Goal: Information Seeking & Learning: Learn about a topic

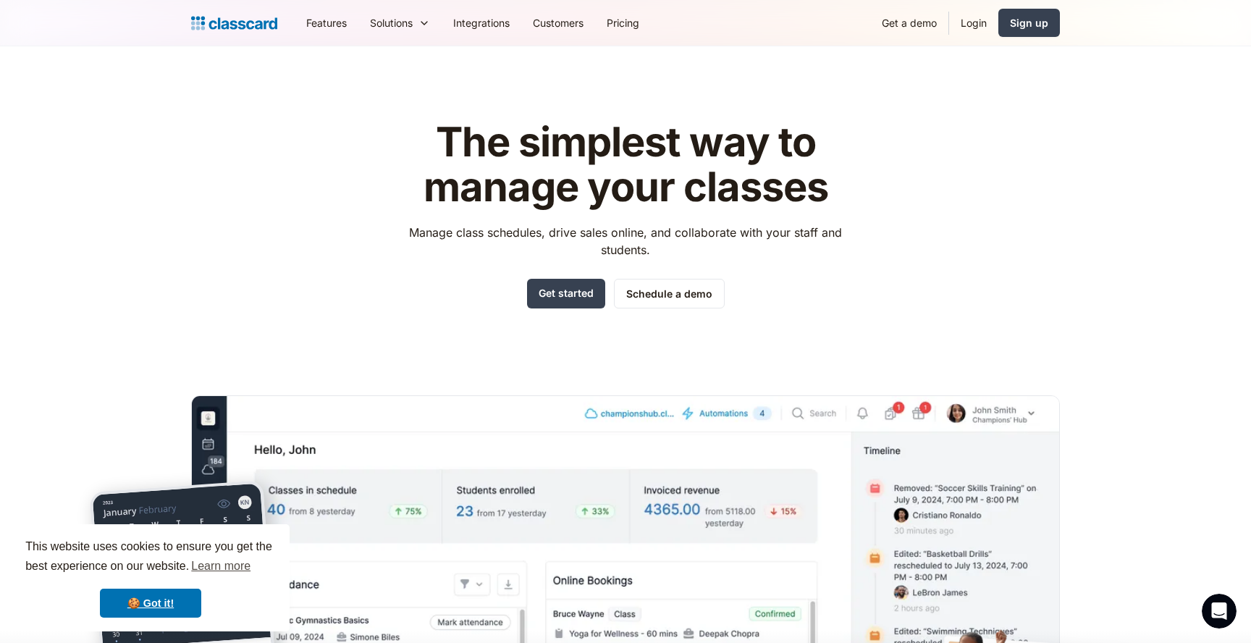
click at [923, 112] on div "The simplest way to manage your classes Manage class schedules, drive sales onl…" at bounding box center [625, 437] width 869 height 681
click at [559, 193] on h1 "The simplest way to manage your classes" at bounding box center [626, 164] width 460 height 89
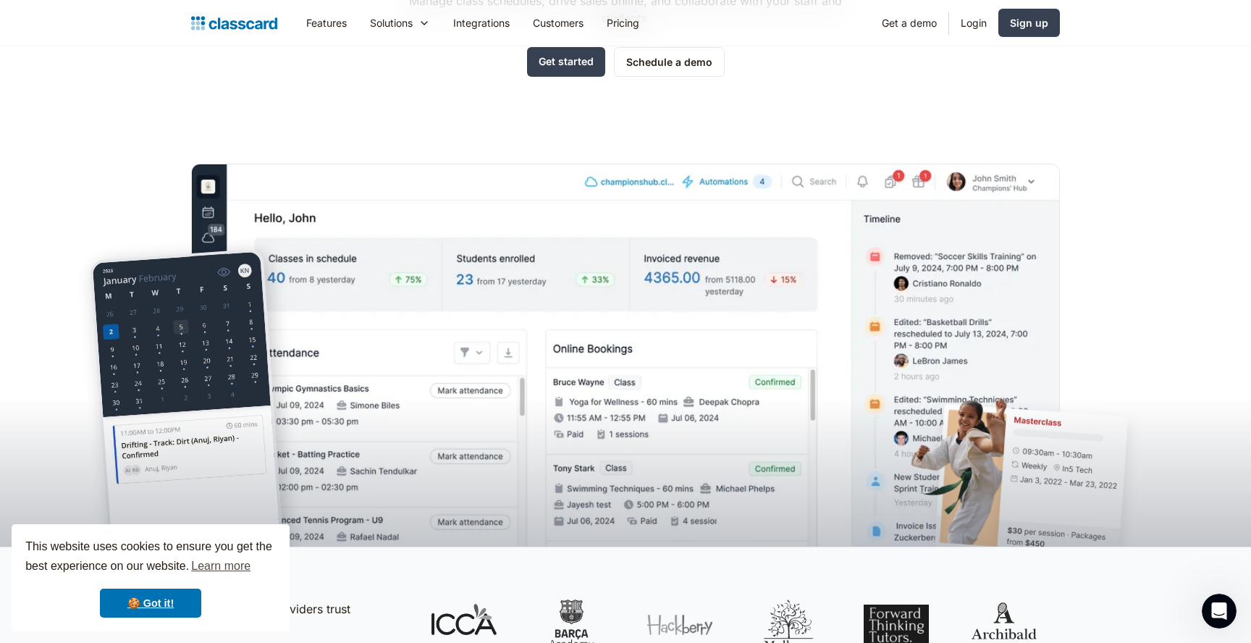
scroll to position [247, 0]
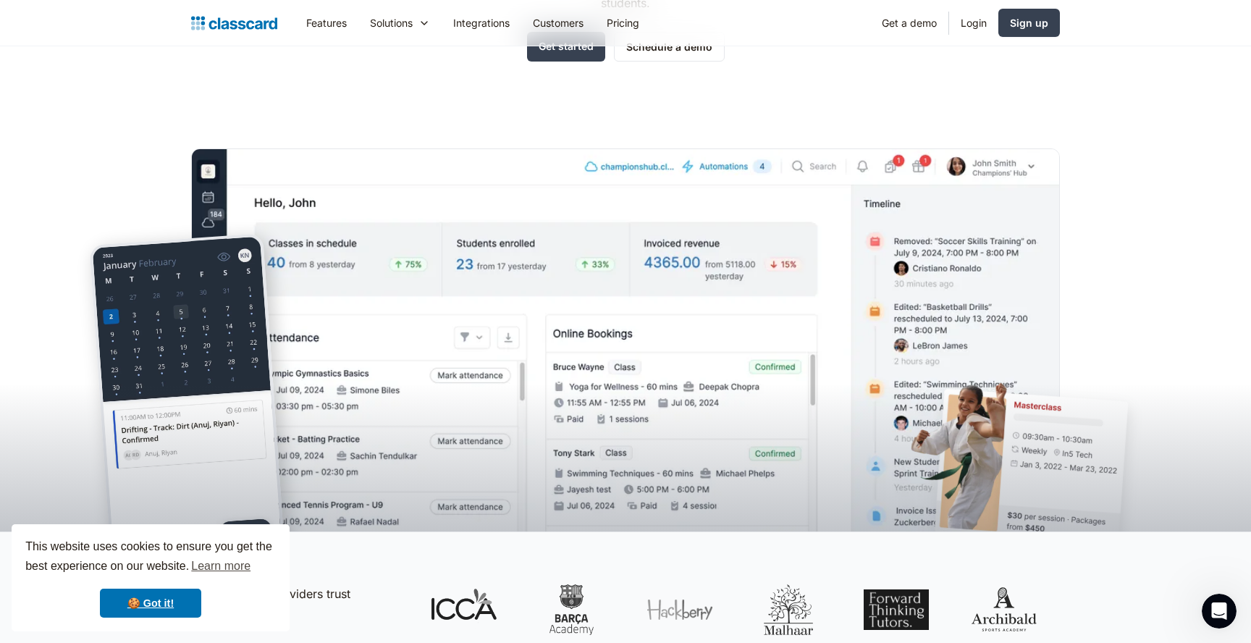
click at [237, 24] on img at bounding box center [234, 23] width 86 height 20
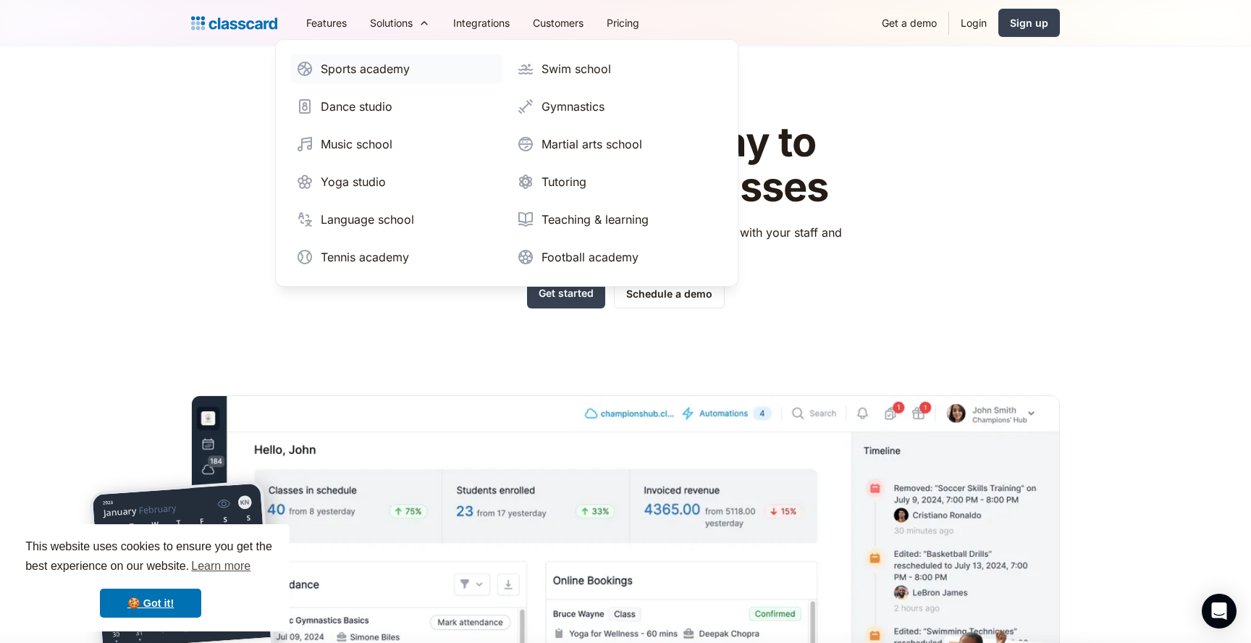
click at [400, 67] on div "Sports academy" at bounding box center [365, 68] width 89 height 17
click at [346, 72] on div "Sports academy" at bounding box center [365, 68] width 89 height 17
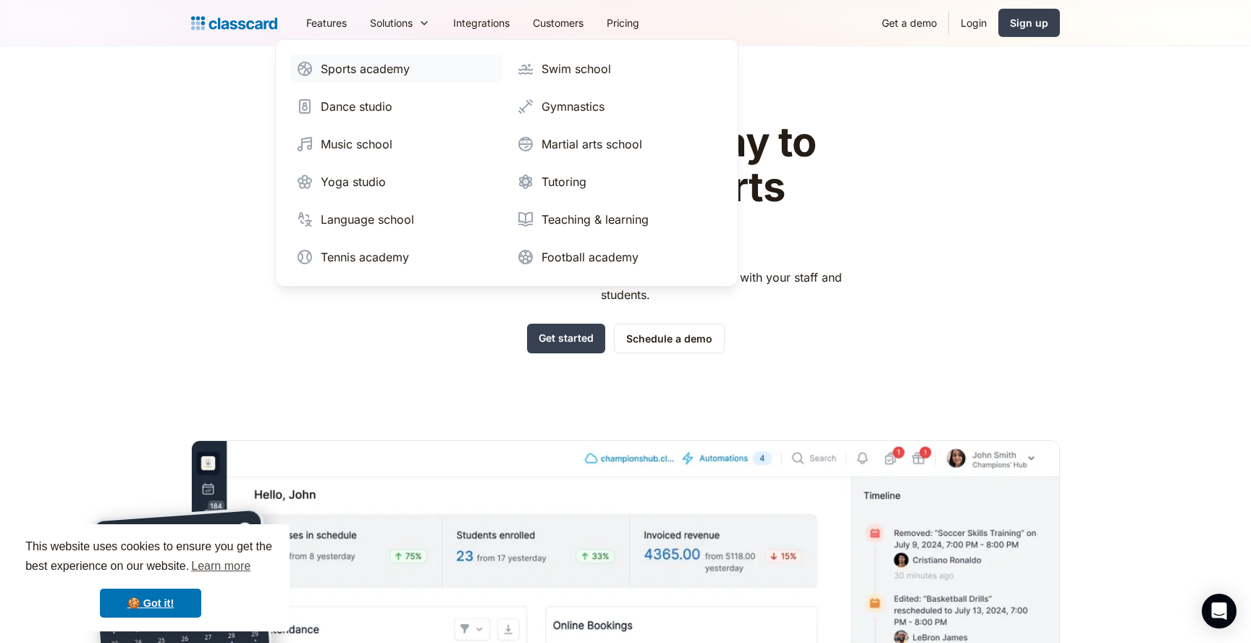
click at [372, 70] on div "Sports academy" at bounding box center [365, 68] width 89 height 17
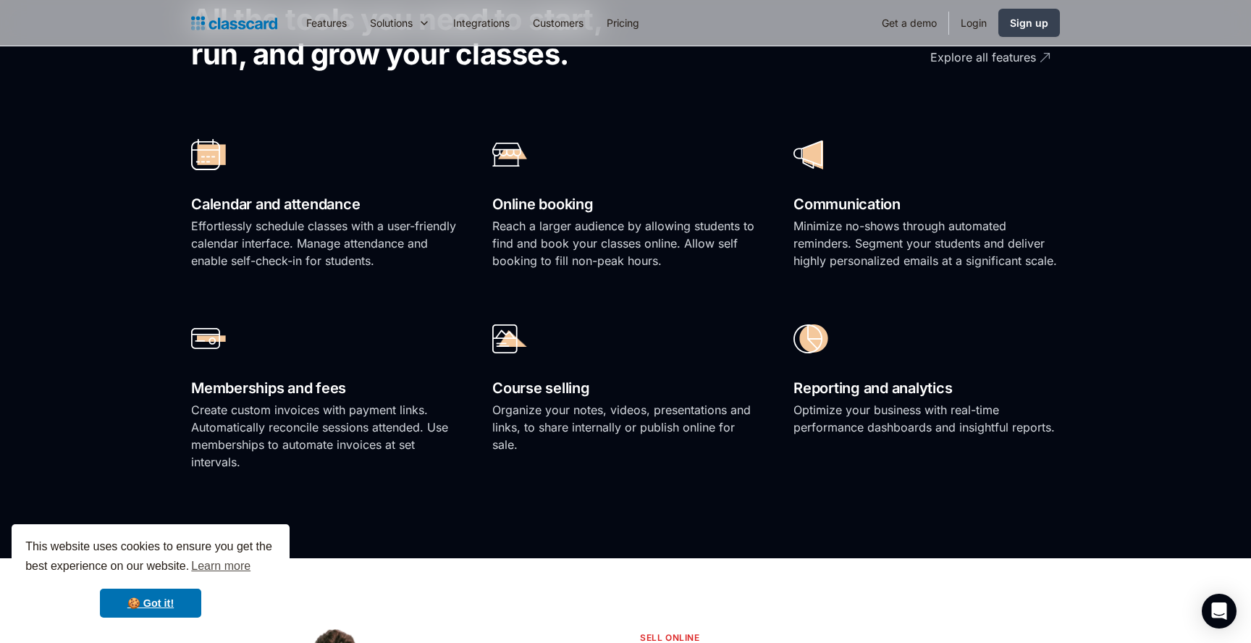
scroll to position [1098, 0]
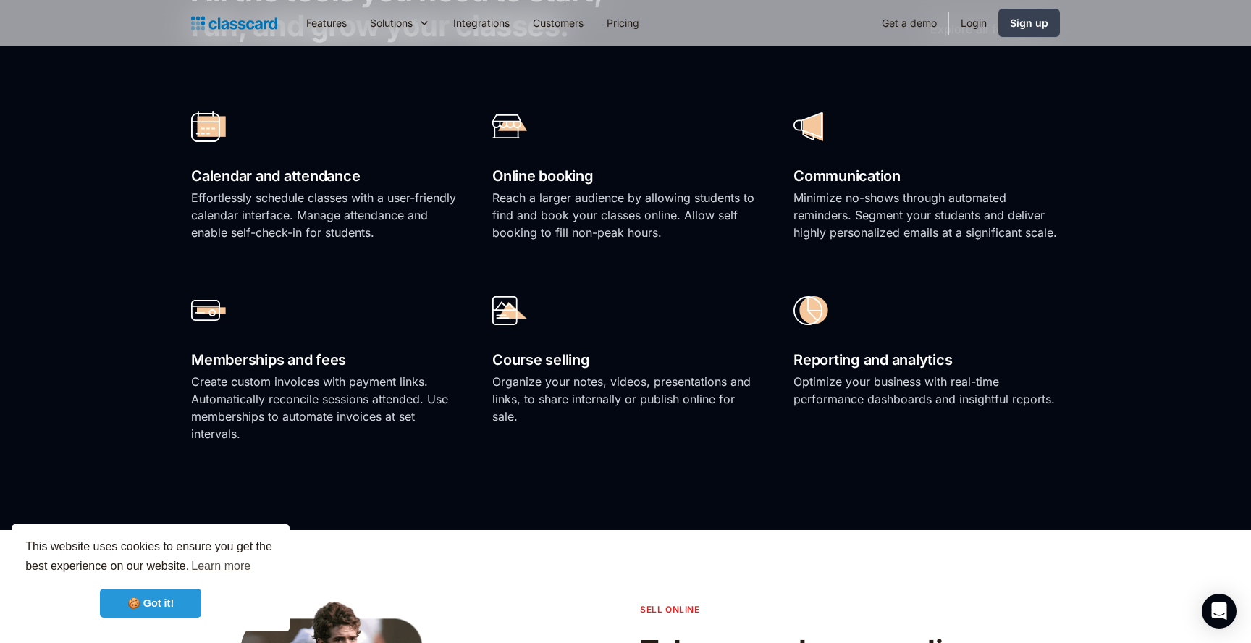
click at [141, 597] on link "🍪 Got it!" at bounding box center [150, 603] width 101 height 29
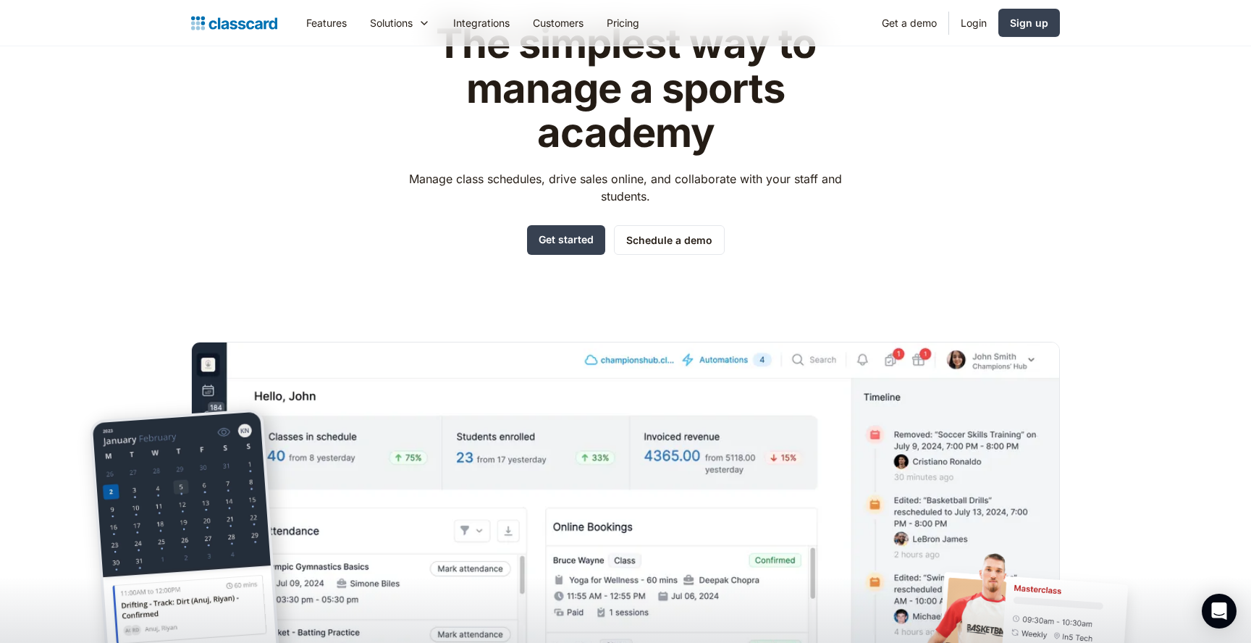
scroll to position [0, 0]
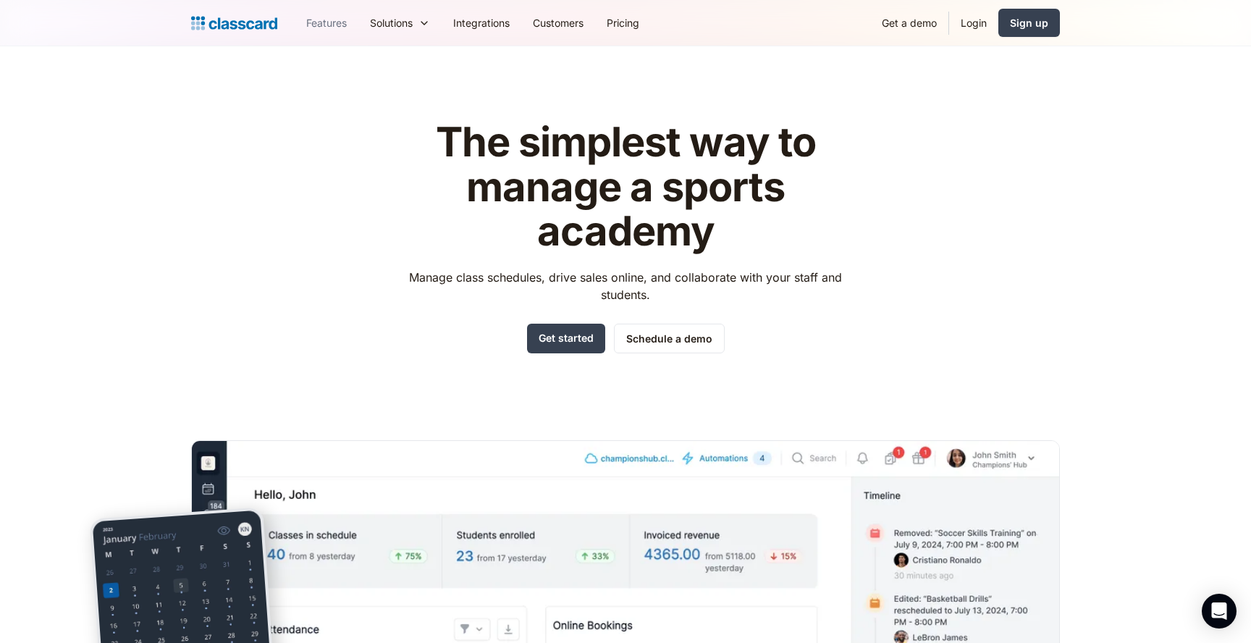
click at [324, 16] on link "Features" at bounding box center [327, 23] width 64 height 33
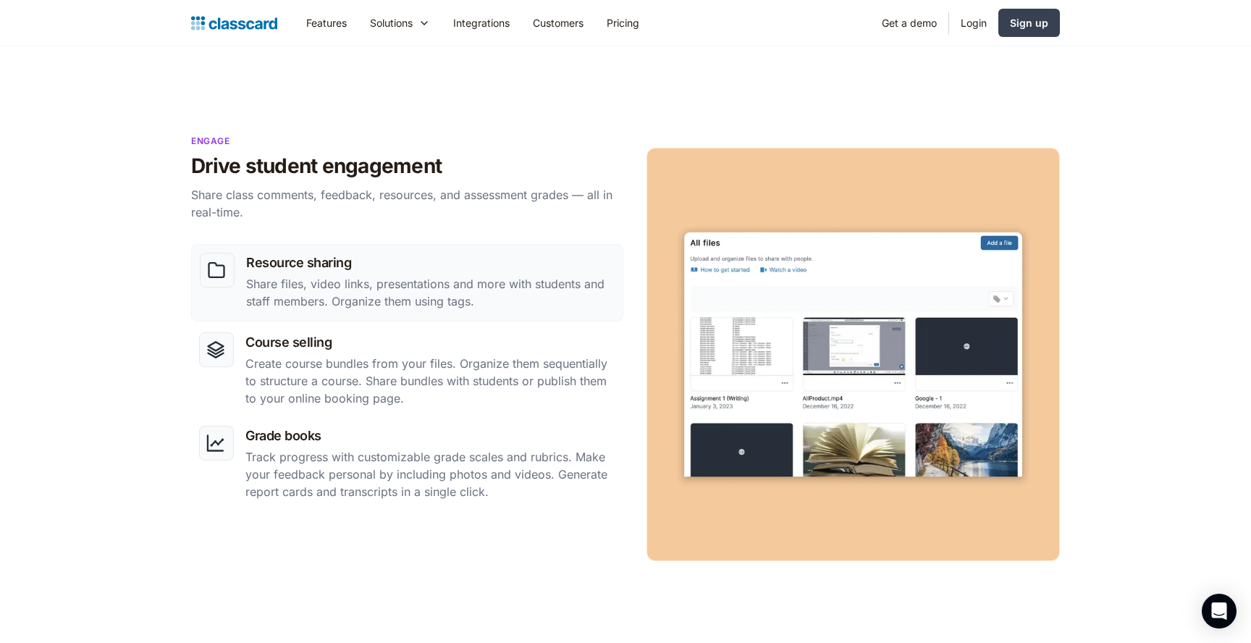
scroll to position [1156, 0]
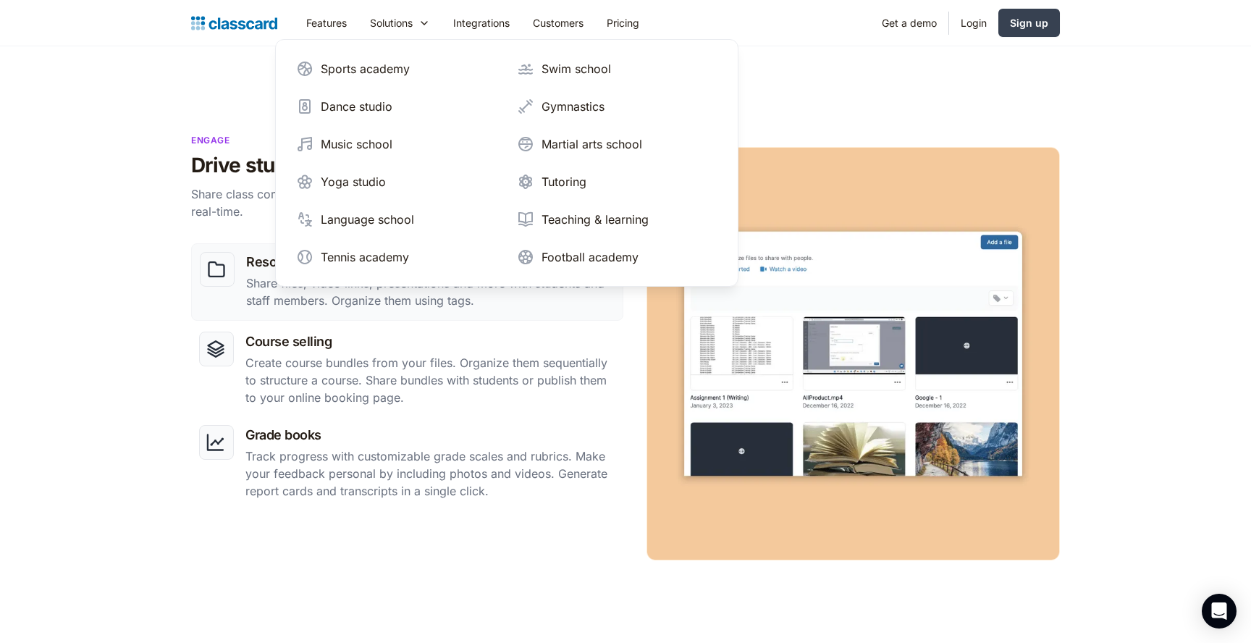
click at [783, 92] on section "Engage Drive student engagement Share class comments, feedback, resources, and …" at bounding box center [625, 350] width 1251 height 579
click at [556, 185] on div "Tutoring" at bounding box center [564, 181] width 45 height 17
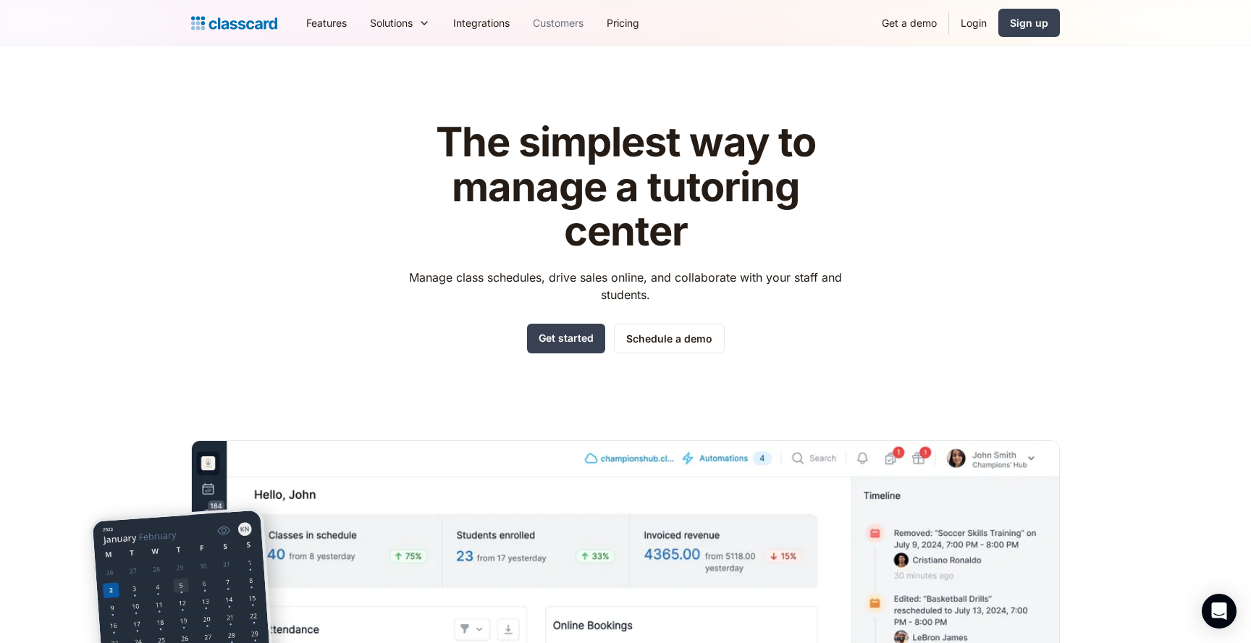
click at [563, 20] on link "Customers" at bounding box center [558, 23] width 74 height 33
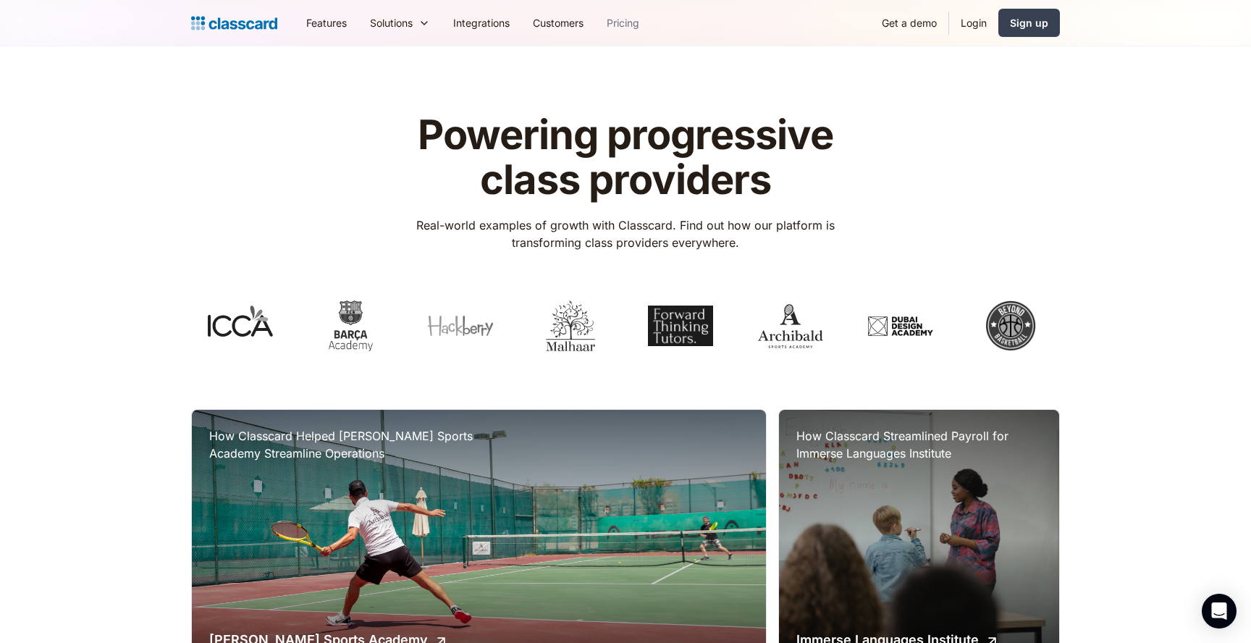
click at [627, 21] on link "Pricing" at bounding box center [623, 23] width 56 height 33
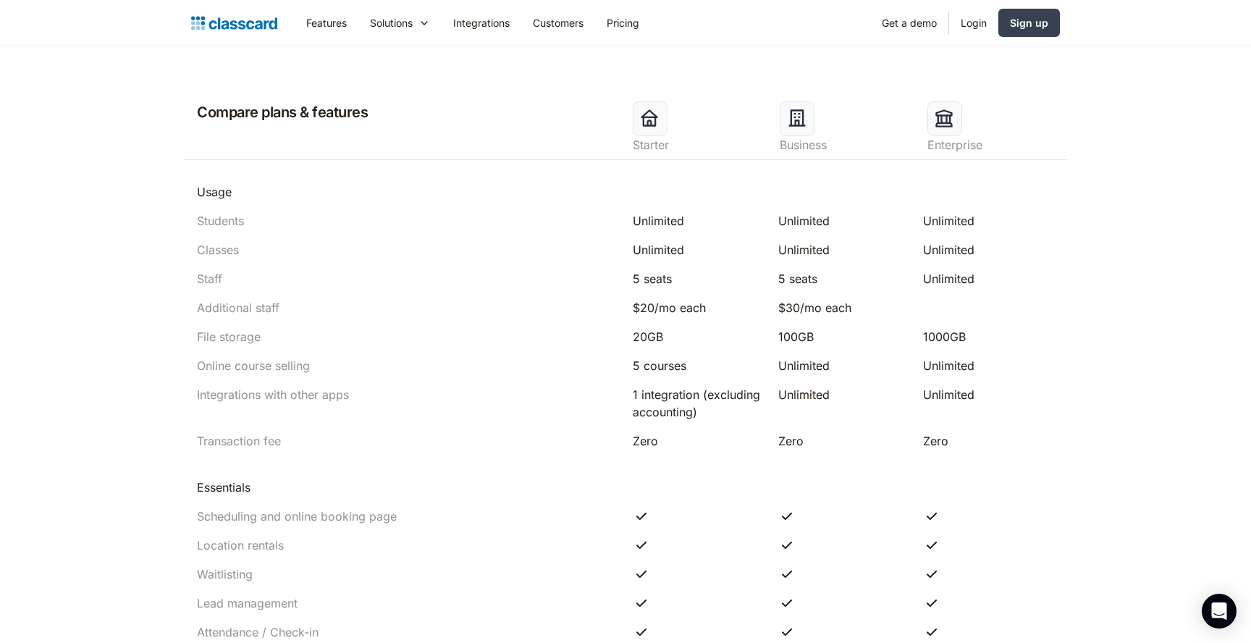
scroll to position [657, 0]
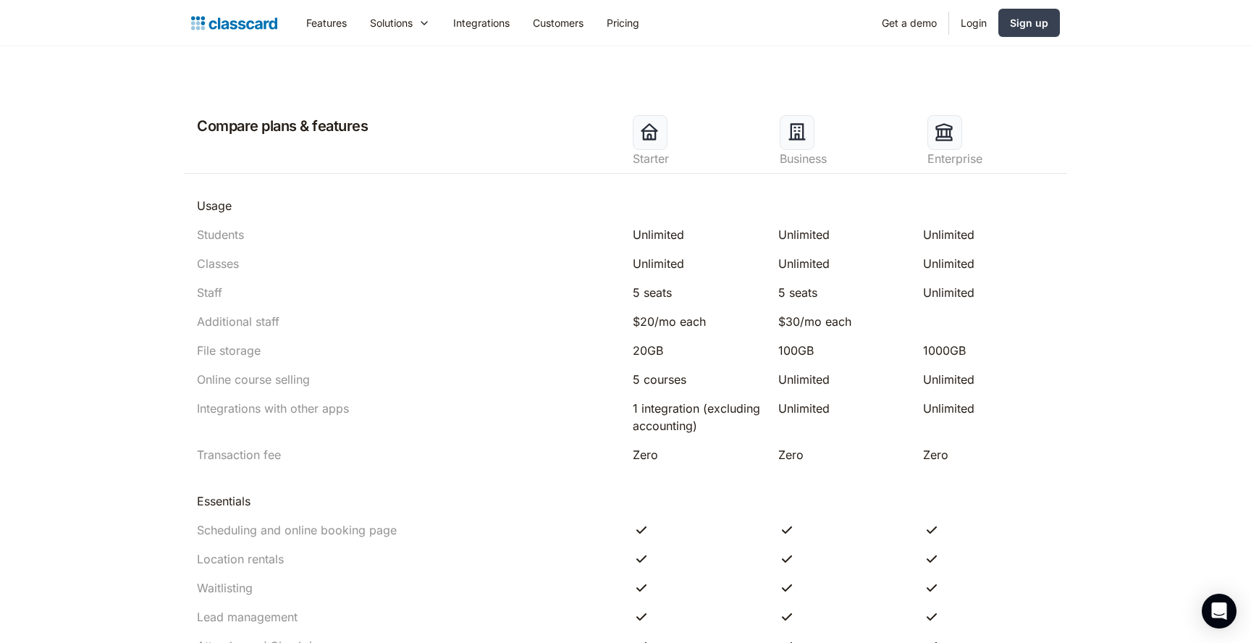
click at [642, 24] on link "Pricing" at bounding box center [623, 23] width 56 height 33
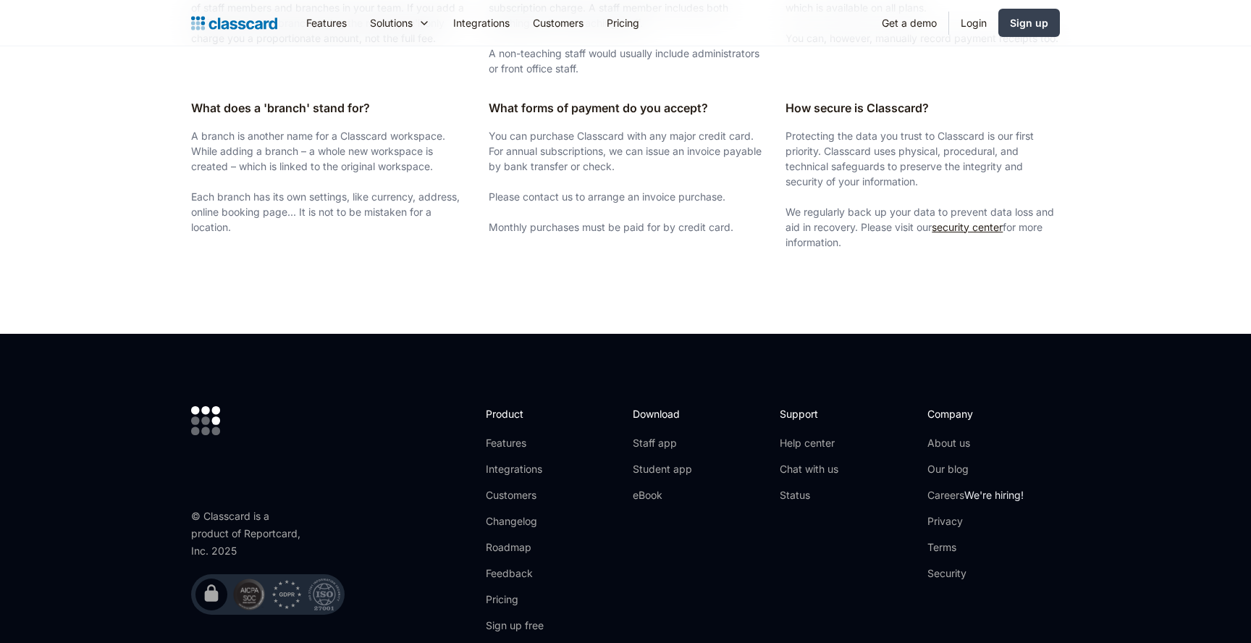
scroll to position [2741, 0]
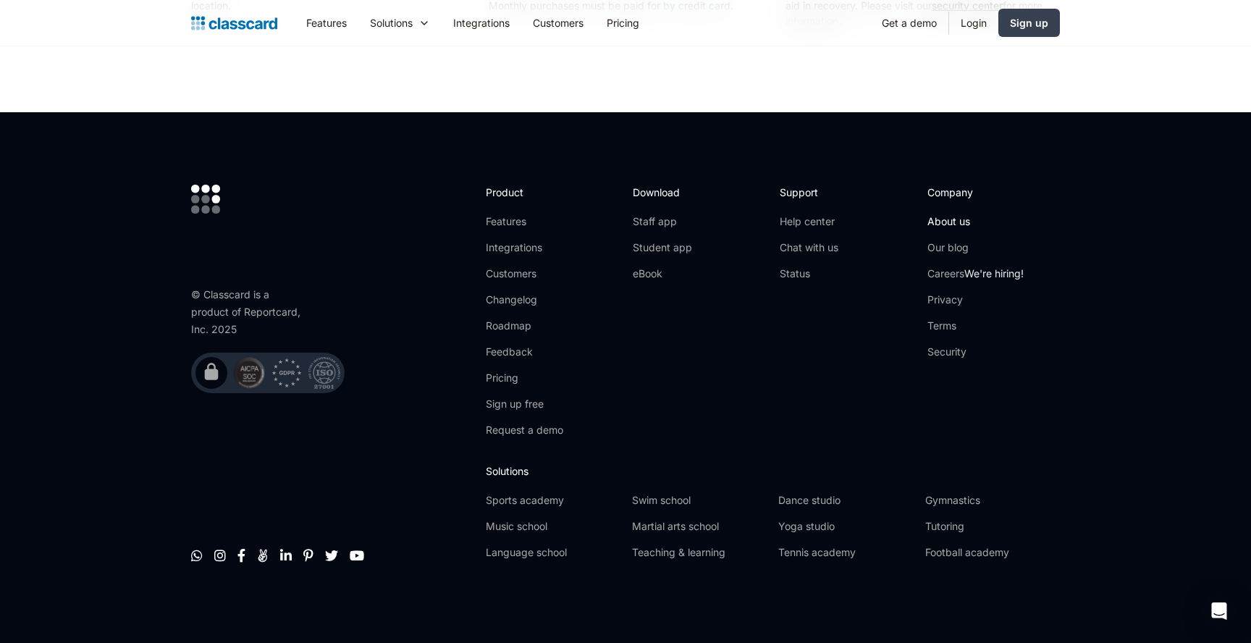
click at [943, 221] on link "About us" at bounding box center [976, 221] width 96 height 14
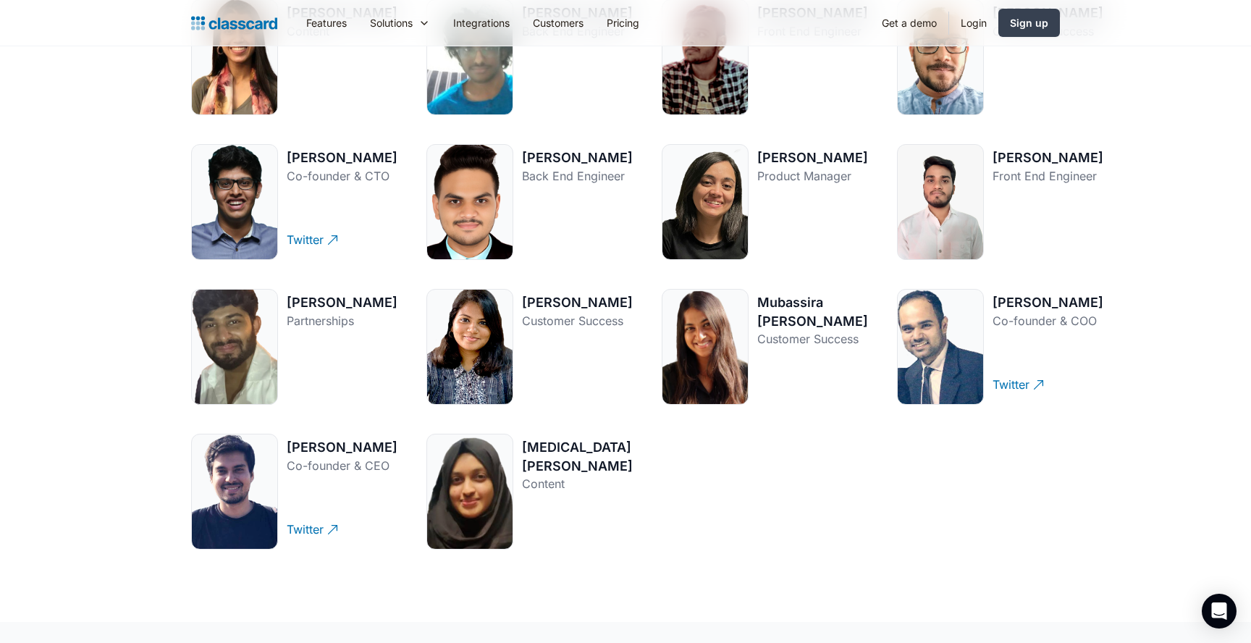
scroll to position [2105, 0]
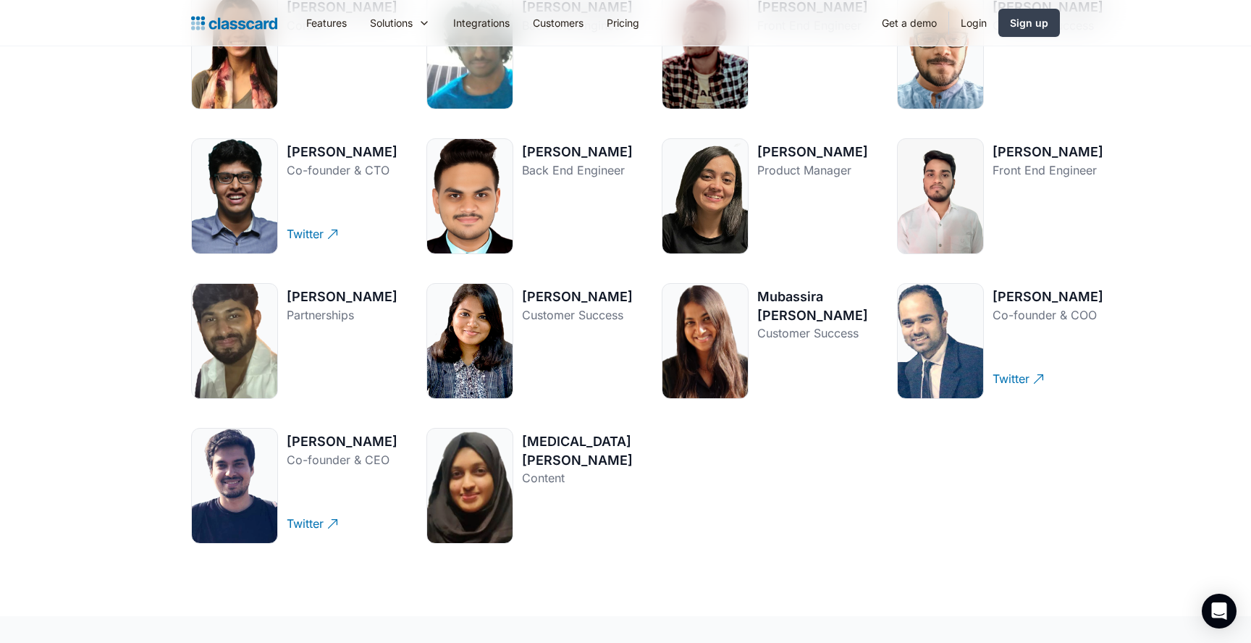
click at [155, 412] on section "Here’s the team that works hard to make your life simpler. [PERSON_NAME] Conten…" at bounding box center [625, 202] width 1251 height 828
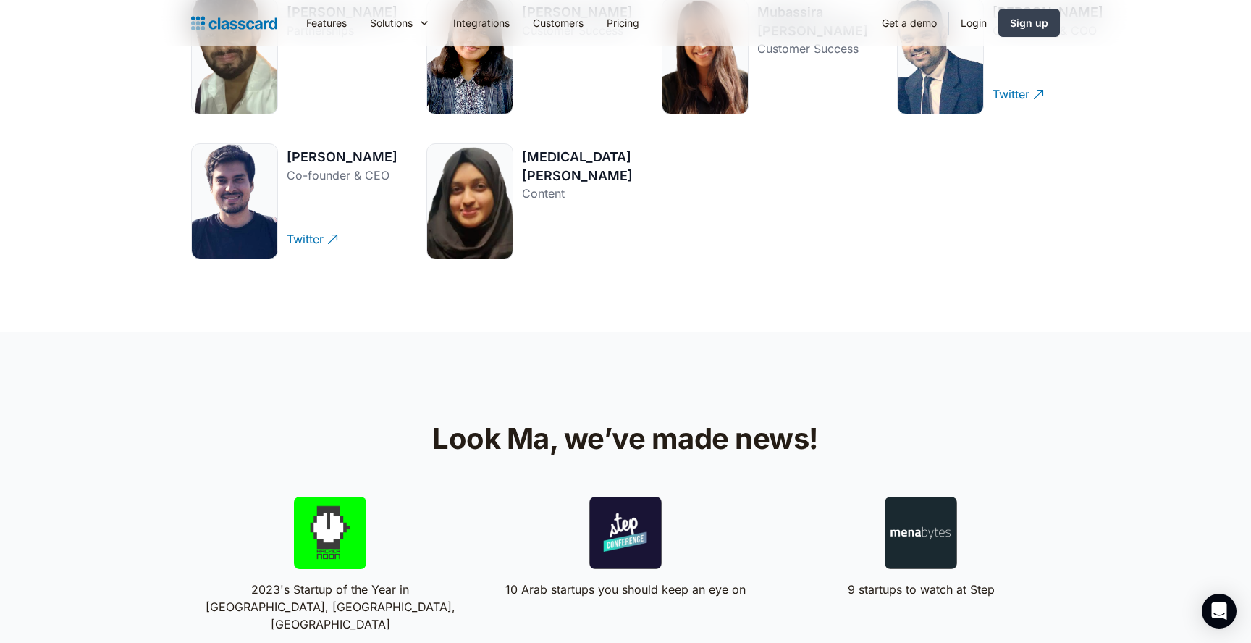
scroll to position [2380, 0]
